Goal: Task Accomplishment & Management: Manage account settings

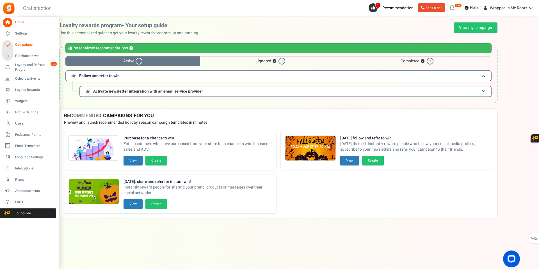
click at [25, 45] on span "Campaigns" at bounding box center [34, 44] width 39 height 5
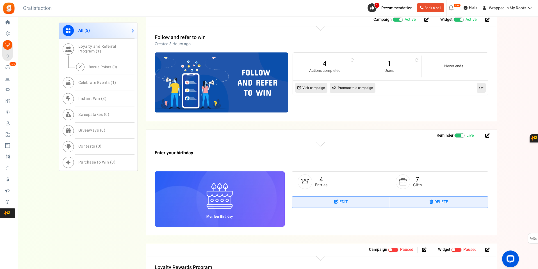
scroll to position [253, 0]
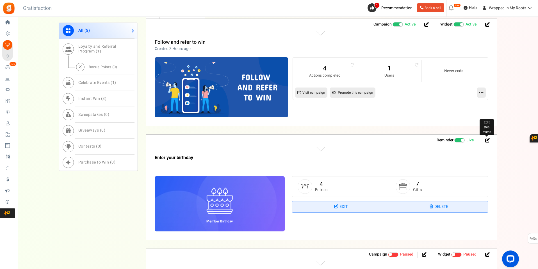
click at [489, 141] on icon at bounding box center [487, 140] width 4 height 4
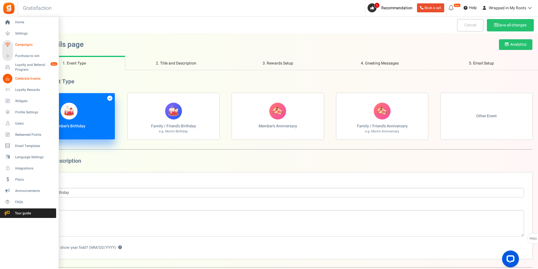
click at [22, 43] on span "Campaigns" at bounding box center [34, 44] width 39 height 5
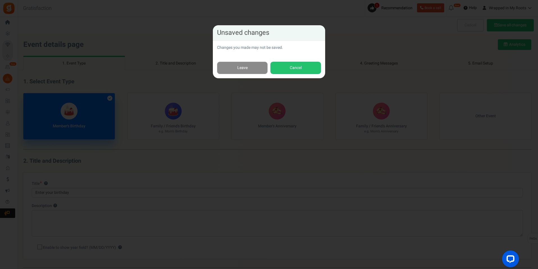
click at [239, 67] on link "Leave" at bounding box center [242, 68] width 51 height 13
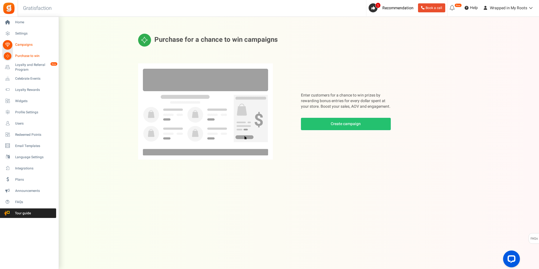
click at [20, 42] on link "Campaigns" at bounding box center [29, 45] width 54 height 10
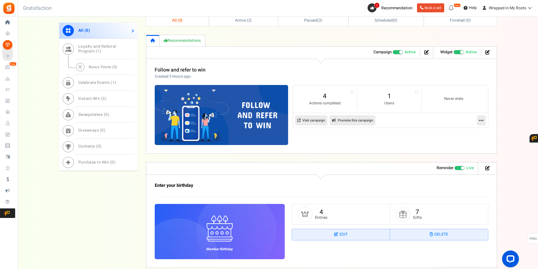
scroll to position [225, 0]
click at [483, 122] on icon at bounding box center [481, 120] width 4 height 5
click at [459, 135] on link "Edit" at bounding box center [464, 134] width 42 height 10
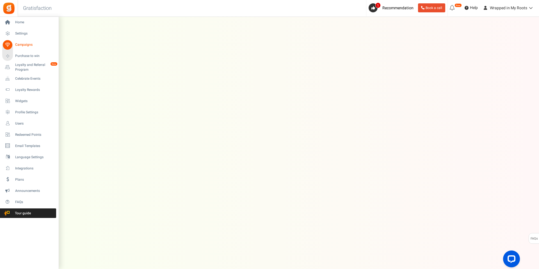
click at [19, 44] on span "Campaigns" at bounding box center [34, 44] width 39 height 5
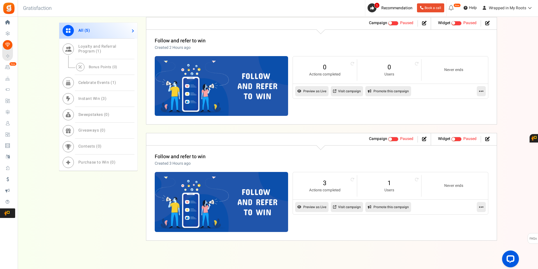
scroll to position [603, 0]
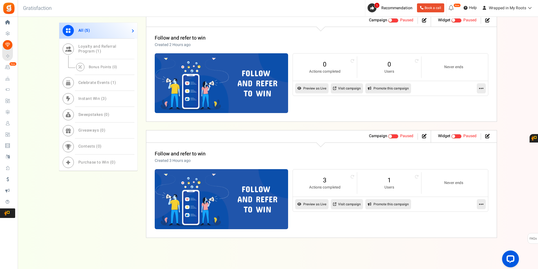
click at [481, 205] on icon at bounding box center [481, 204] width 4 height 5
click at [458, 217] on link "Edit" at bounding box center [464, 218] width 42 height 10
